Goal: Task Accomplishment & Management: Manage account settings

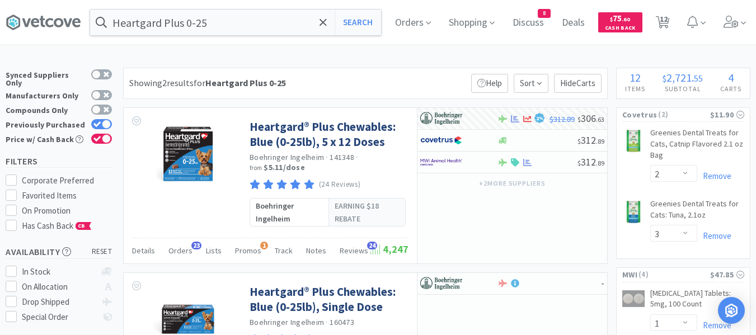
select select "2"
select select "3"
select select "1"
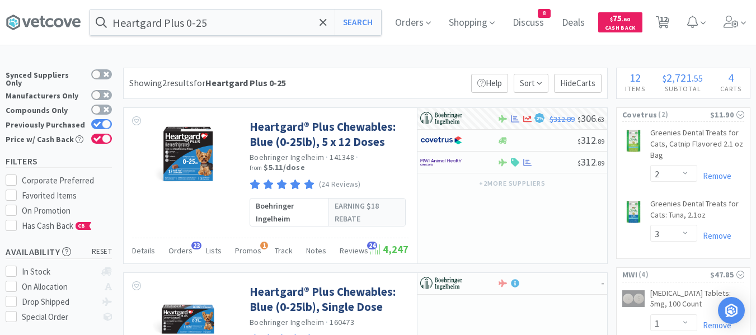
select select "4"
select select "3"
select select "2"
select select "1"
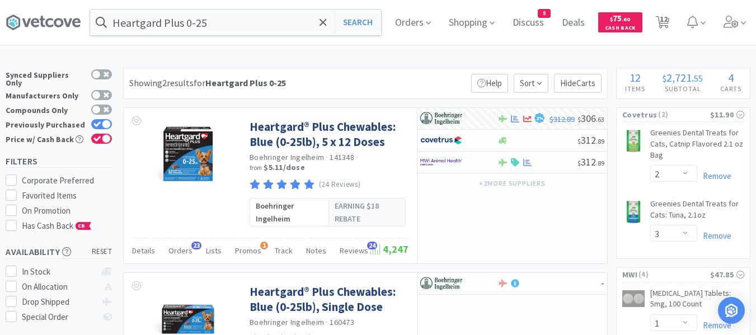
select select "1"
click at [636, 25] on span "Cash Back" at bounding box center [620, 28] width 31 height 7
